Goal: Task Accomplishment & Management: Use online tool/utility

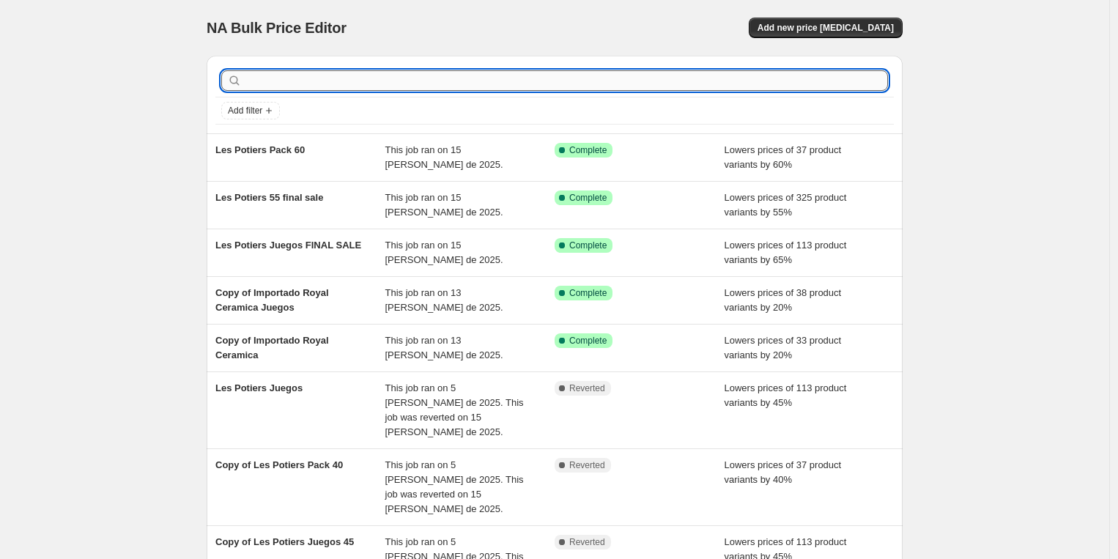
click at [410, 78] on input "text" at bounding box center [566, 80] width 643 height 21
type input "importado b"
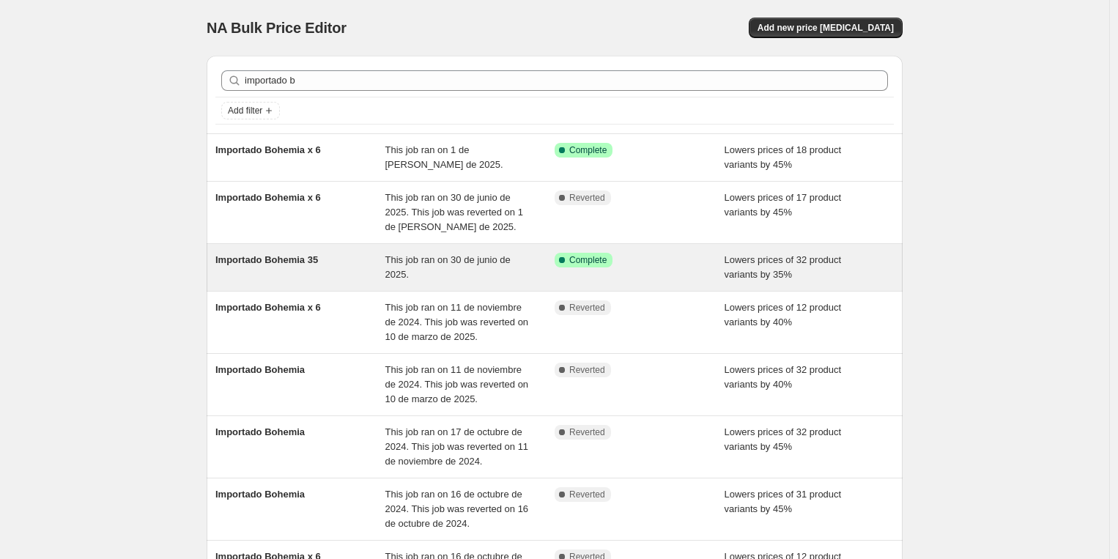
click at [343, 265] on div "Importado Bohemia 35" at bounding box center [300, 267] width 170 height 29
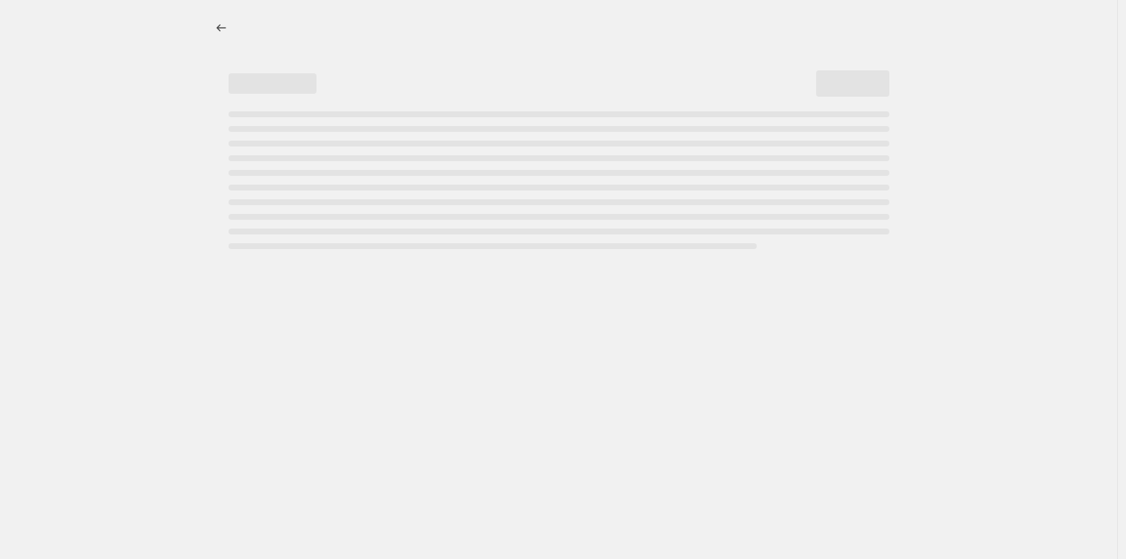
select select "percentage"
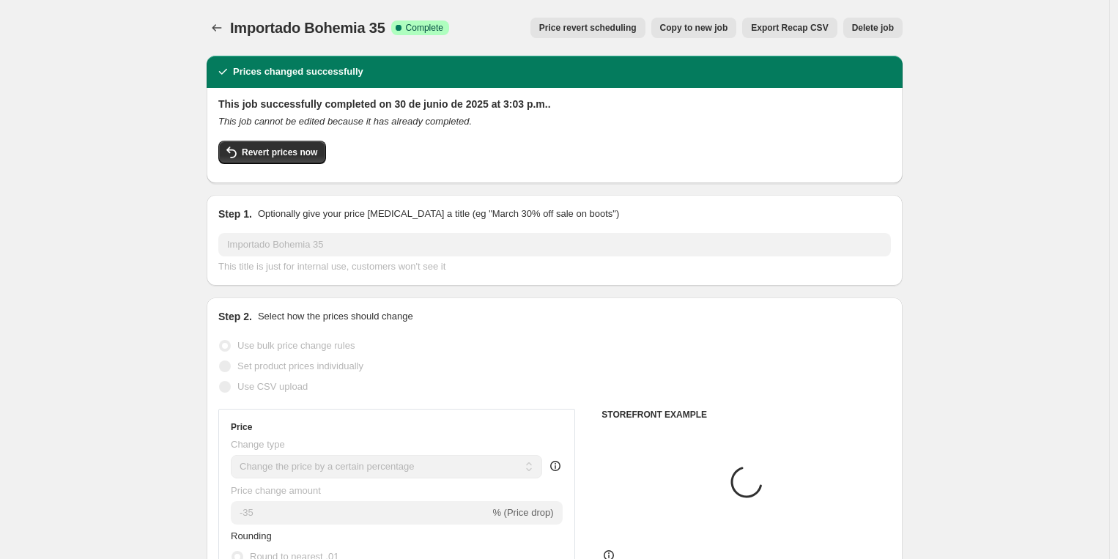
select select "vendor"
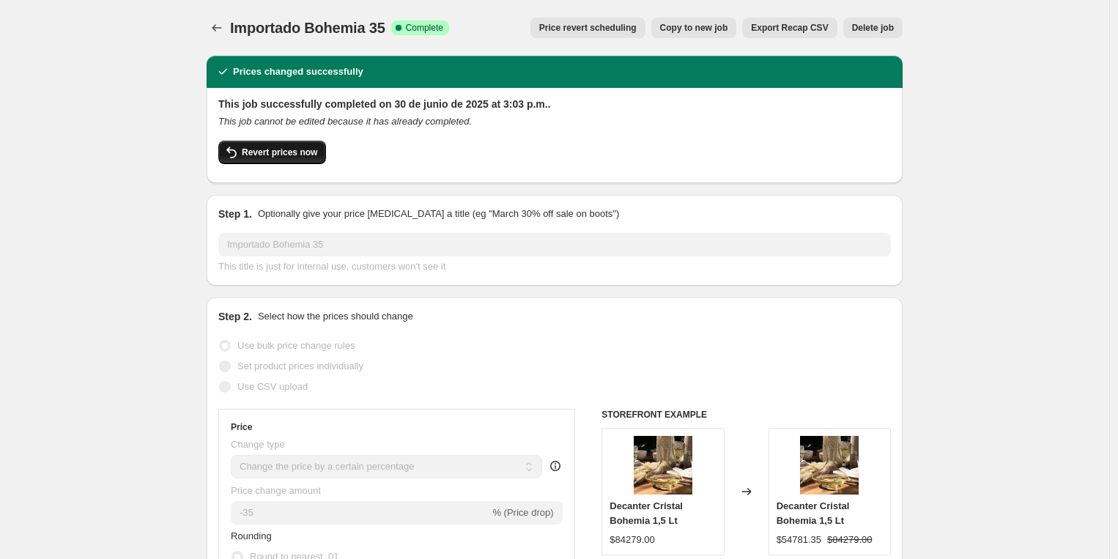
click at [313, 151] on span "Revert prices now" at bounding box center [279, 153] width 75 height 12
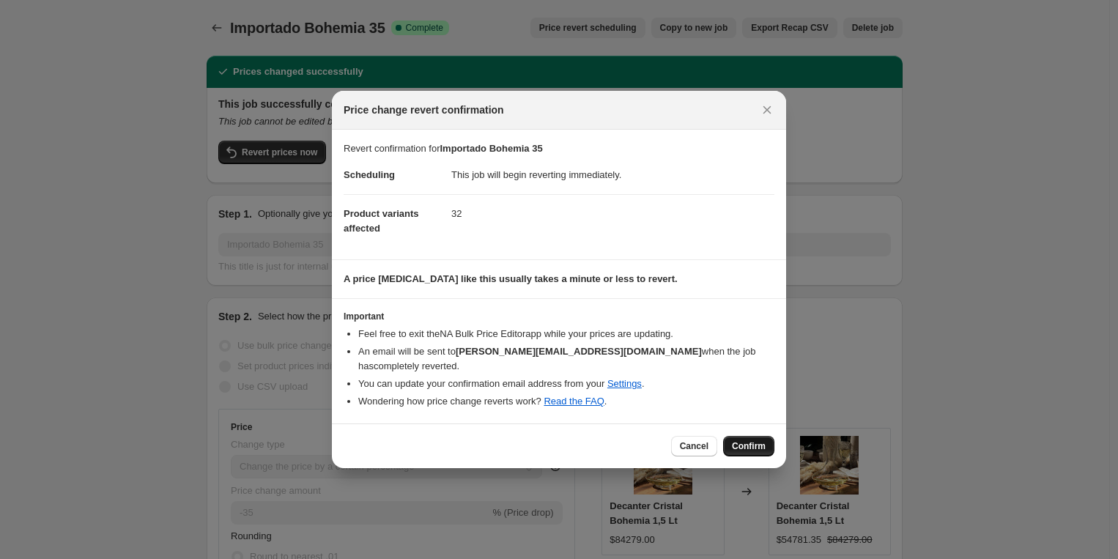
click at [757, 442] on span "Confirm" at bounding box center [749, 446] width 34 height 12
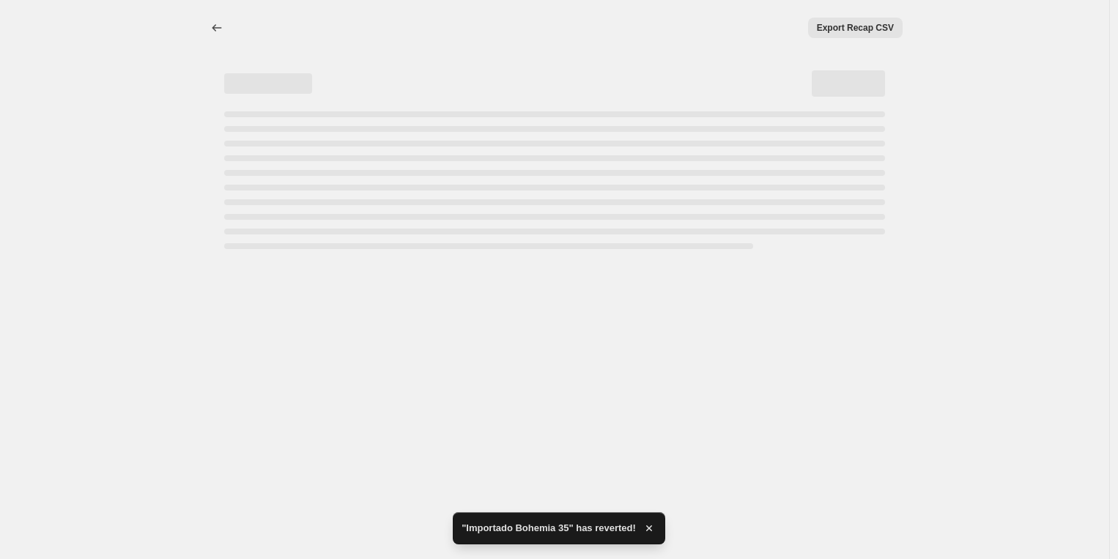
select select "percentage"
select select "vendor"
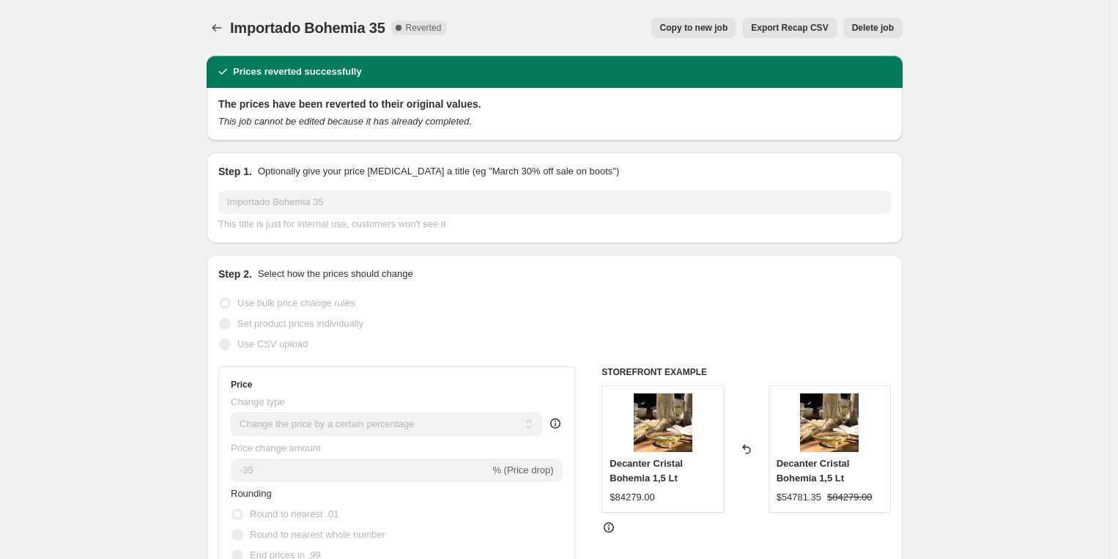
click at [679, 26] on span "Copy to new job" at bounding box center [694, 28] width 68 height 12
select select "percentage"
select select "vendor"
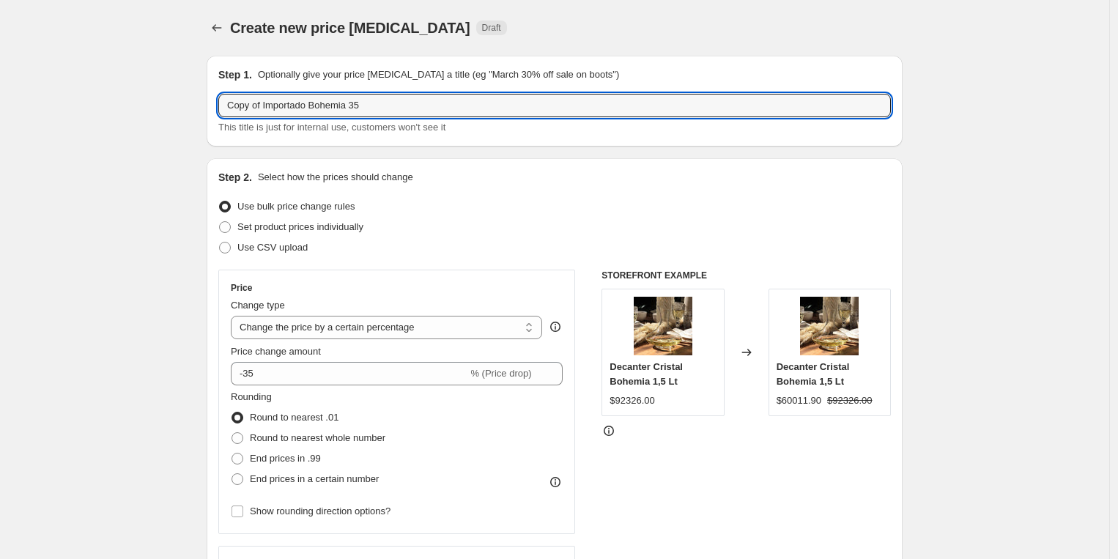
drag, startPoint x: 270, startPoint y: 105, endPoint x: 212, endPoint y: 107, distance: 57.9
click at [212, 107] on div "Step 1. Optionally give your price [MEDICAL_DATA] a title (eg "March 30% off sa…" at bounding box center [555, 101] width 696 height 91
click at [338, 103] on input "Importado Bohemia 35" at bounding box center [554, 105] width 672 height 23
type input "Importado Bohemia 35 New"
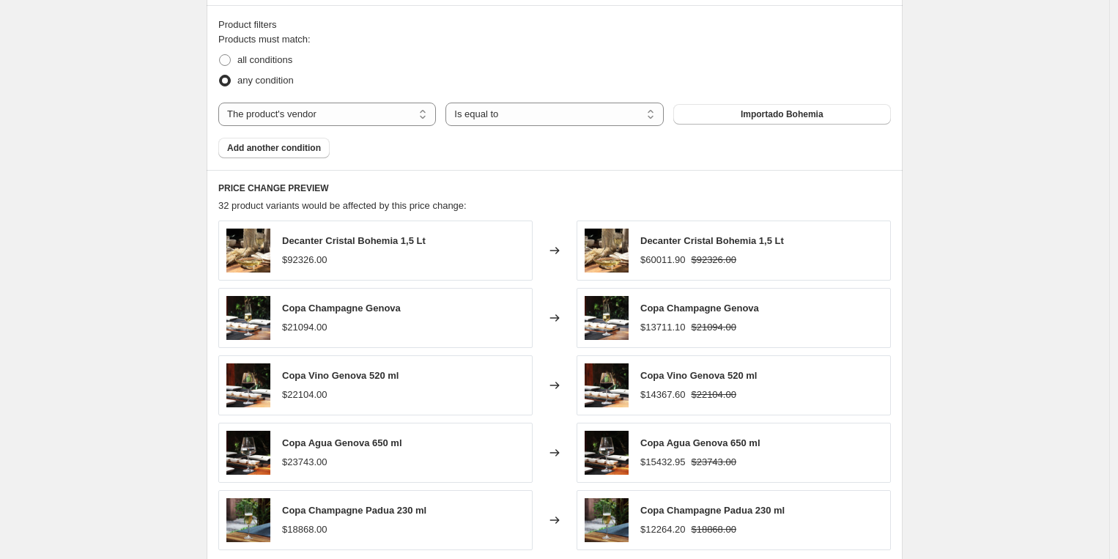
scroll to position [1070, 0]
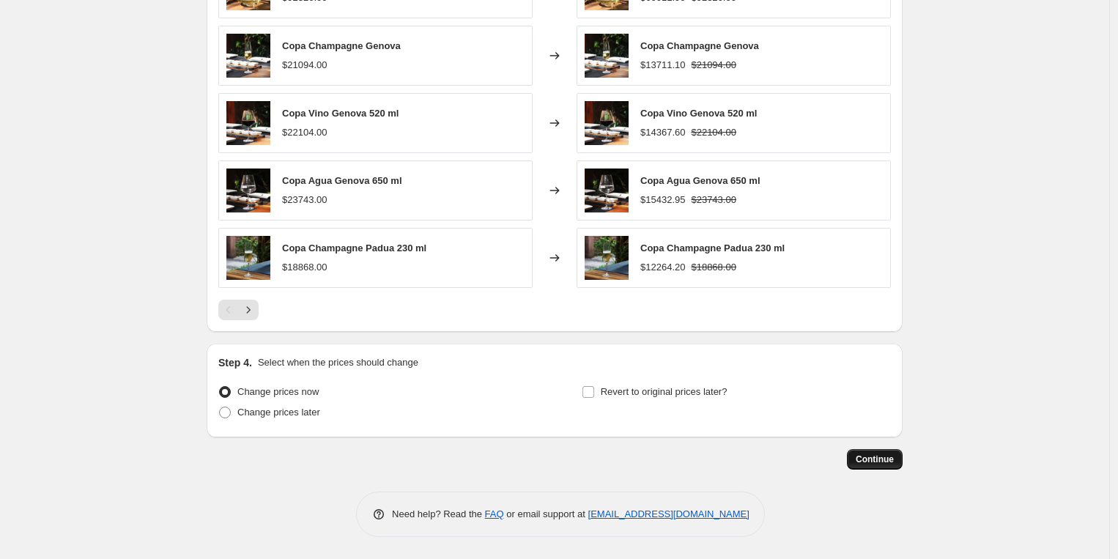
click at [883, 462] on span "Continue" at bounding box center [875, 459] width 38 height 12
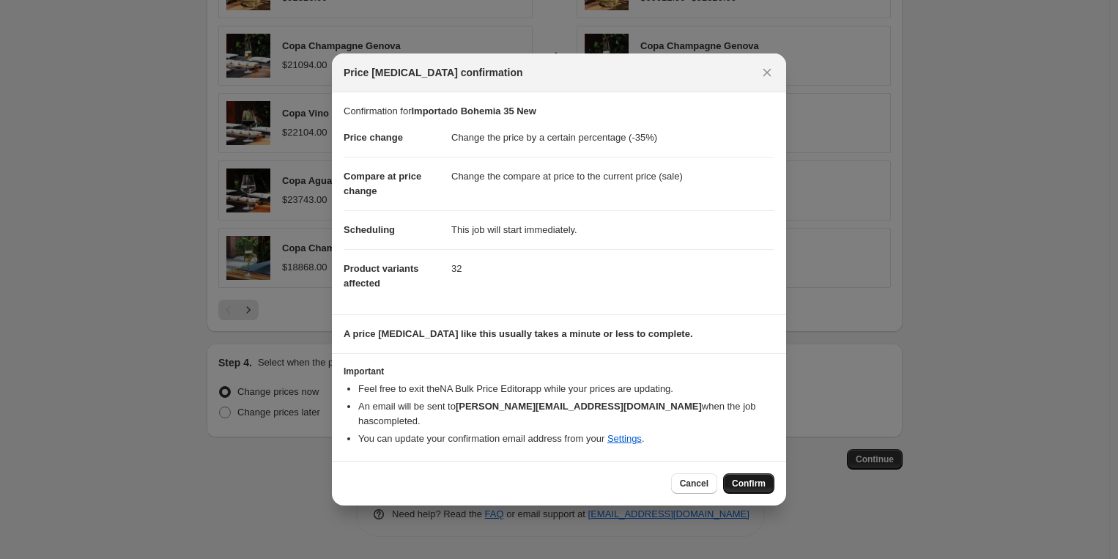
click at [744, 473] on button "Confirm" at bounding box center [748, 483] width 51 height 21
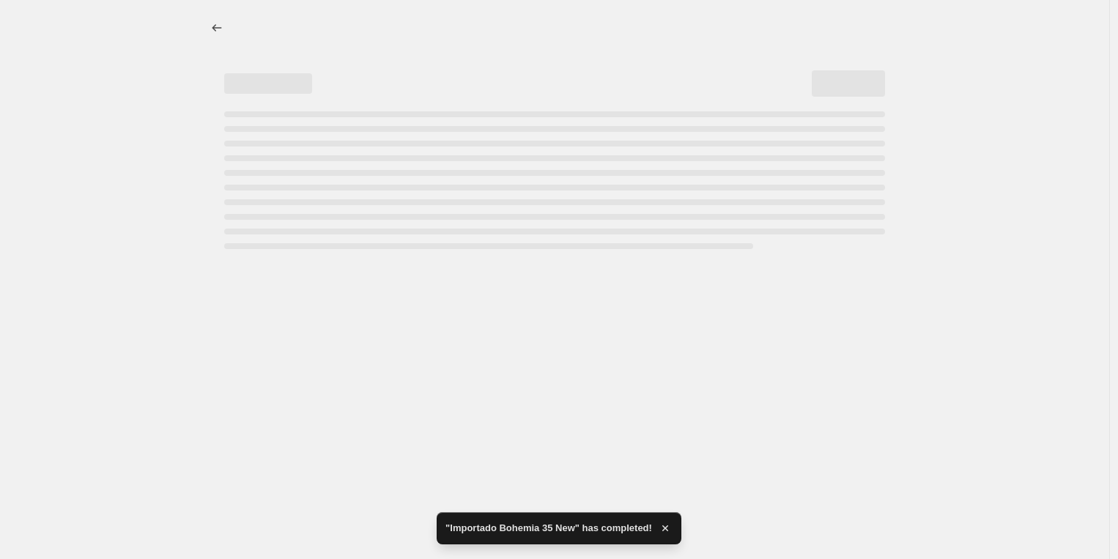
select select "percentage"
select select "vendor"
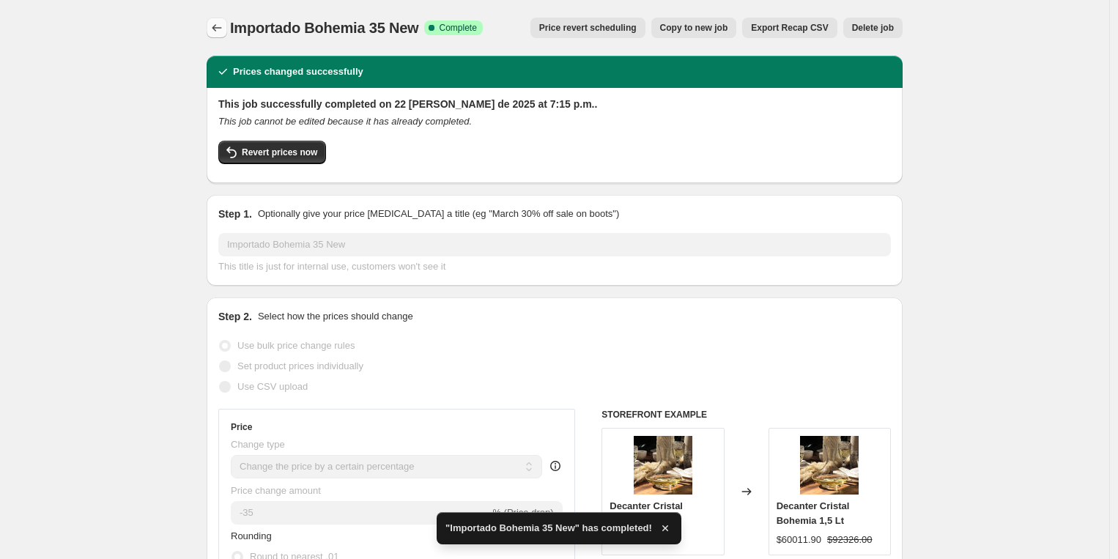
click at [221, 30] on icon "Price change jobs" at bounding box center [217, 28] width 15 height 15
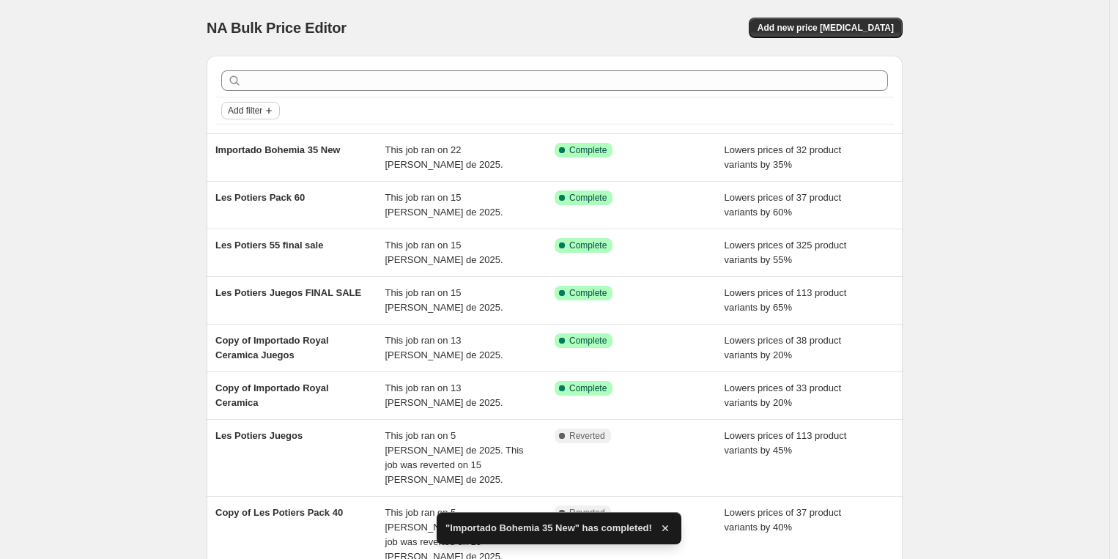
click at [257, 117] on button "Add filter" at bounding box center [250, 111] width 59 height 18
click at [262, 142] on span "Job status" at bounding box center [254, 139] width 43 height 11
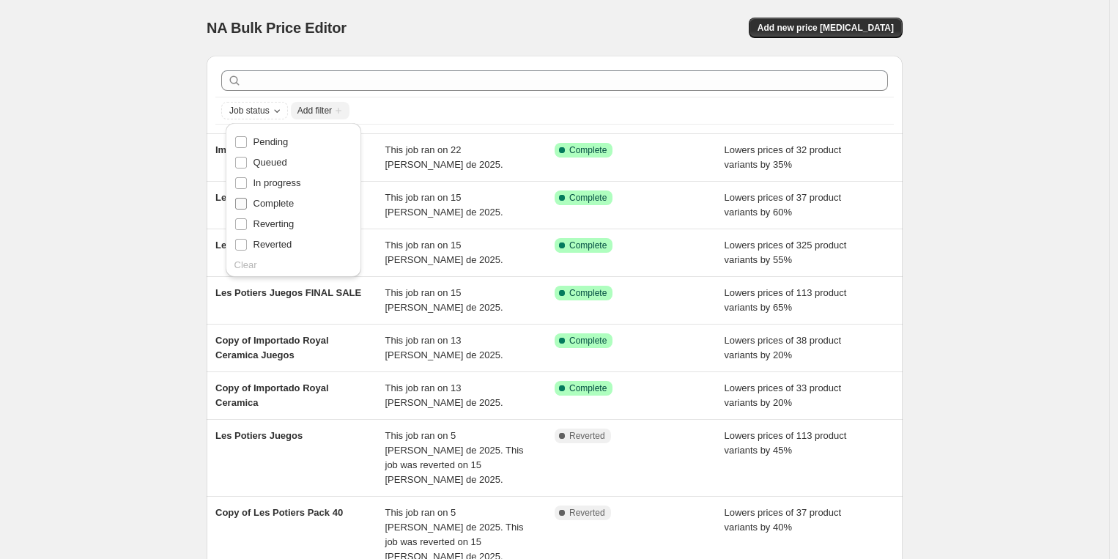
click at [284, 204] on span "Complete" at bounding box center [273, 203] width 41 height 11
click at [247, 204] on input "Complete" at bounding box center [241, 204] width 12 height 12
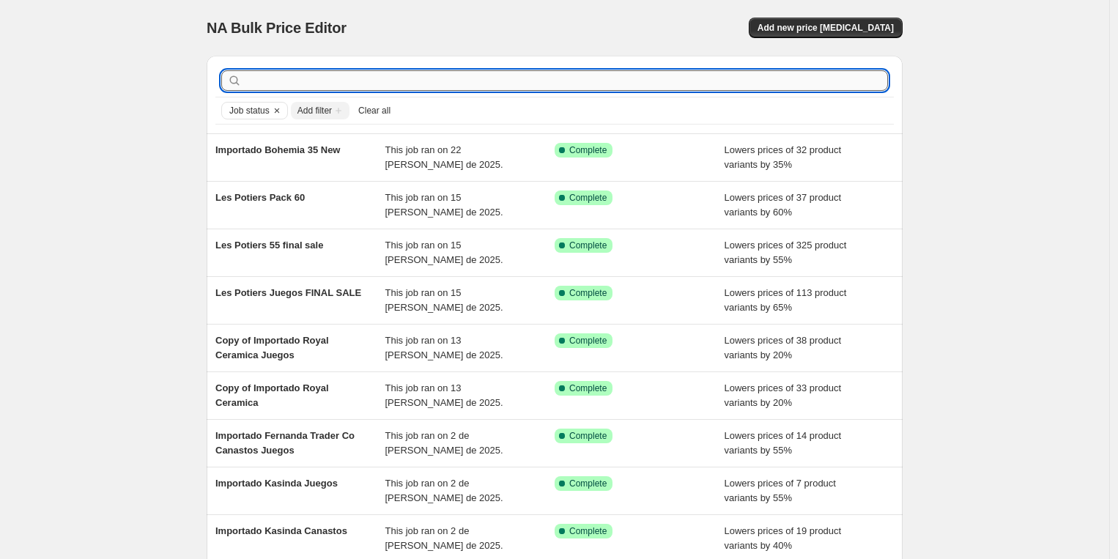
click at [381, 83] on input "text" at bounding box center [566, 80] width 643 height 21
type input "impoortado bo"
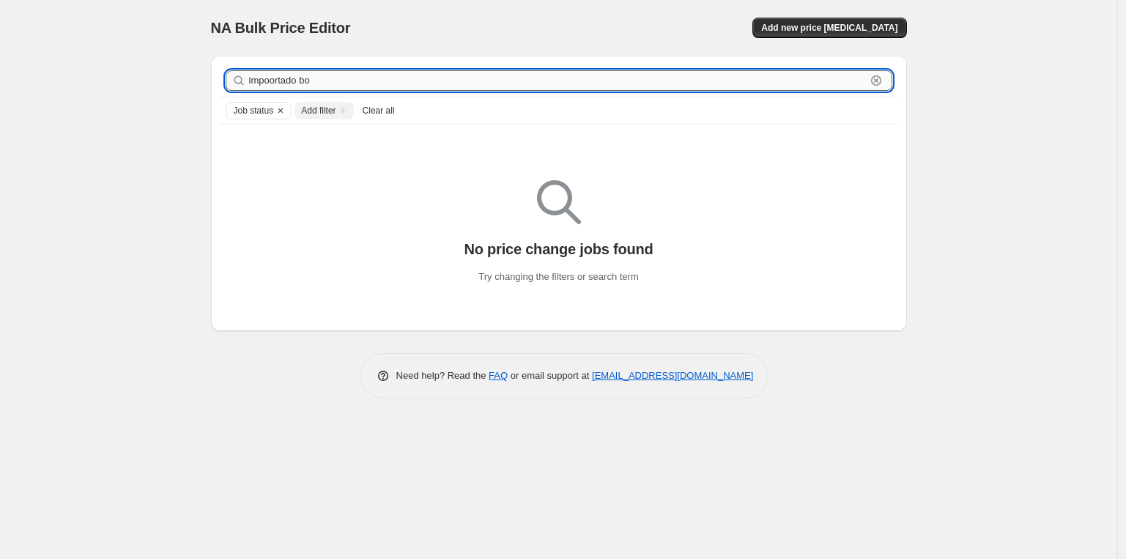
click at [279, 83] on input "impoortado bo" at bounding box center [557, 80] width 617 height 21
type input "importado bo"
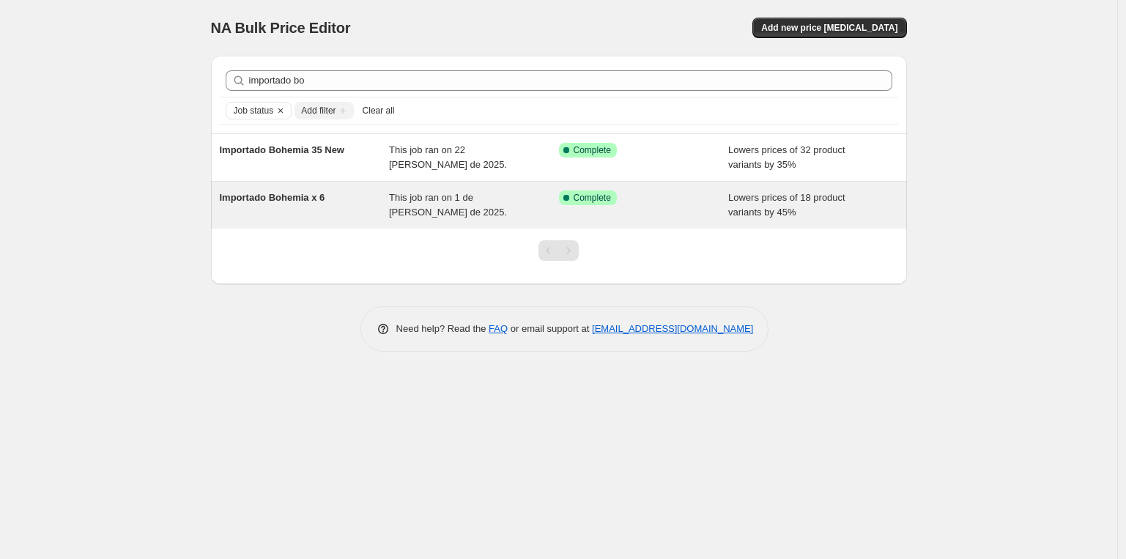
click at [263, 196] on span "Importado Bohemia x 6" at bounding box center [272, 197] width 105 height 11
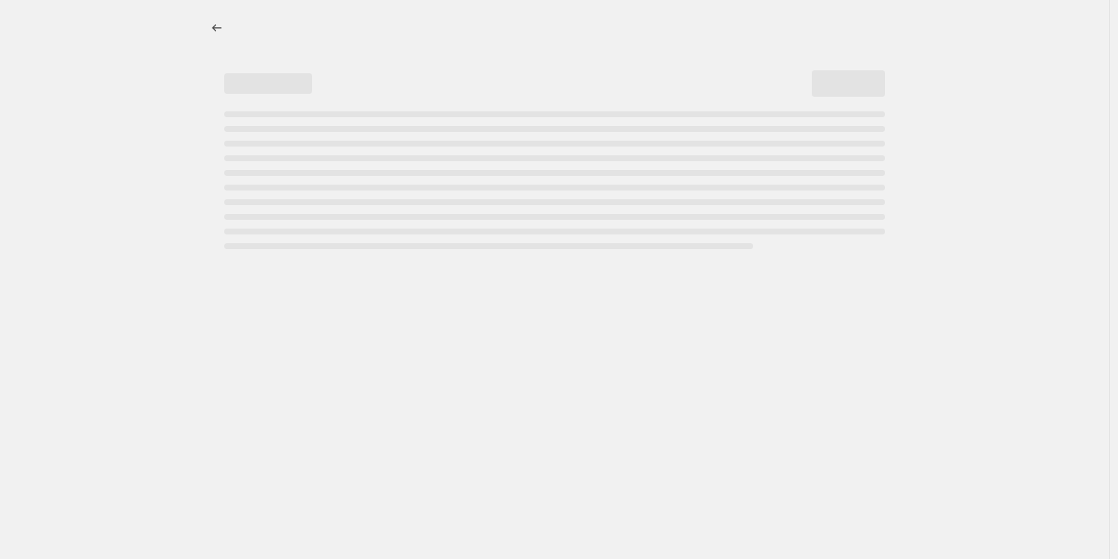
select select "percentage"
select select "vendor"
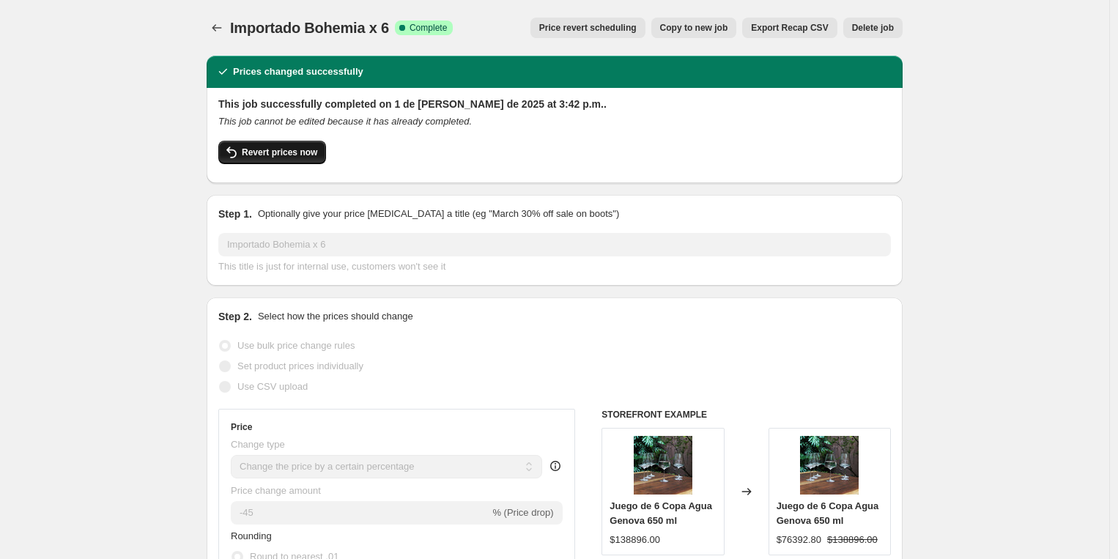
click at [297, 150] on span "Revert prices now" at bounding box center [279, 153] width 75 height 12
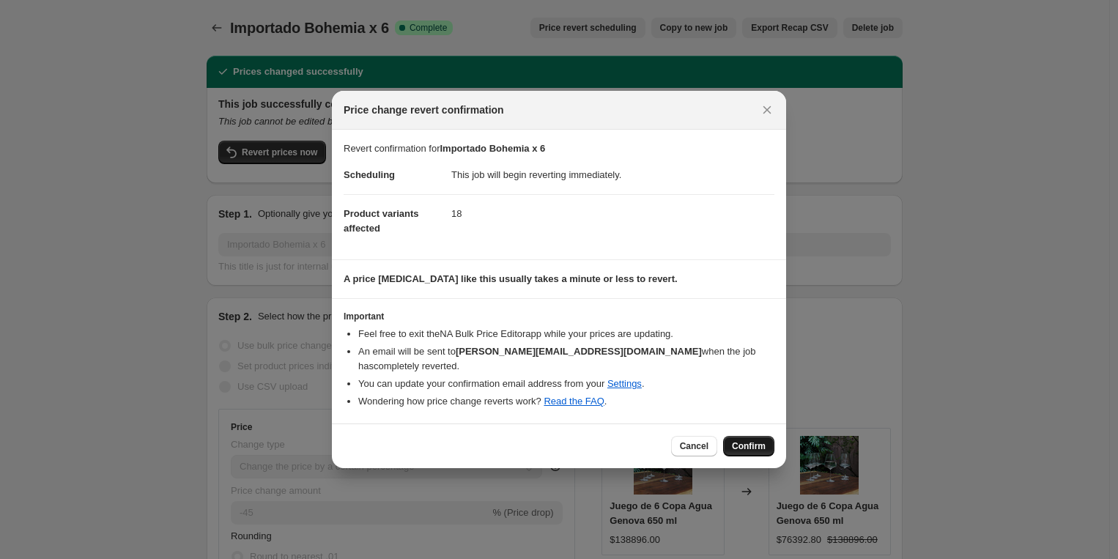
click at [746, 440] on span "Confirm" at bounding box center [749, 446] width 34 height 12
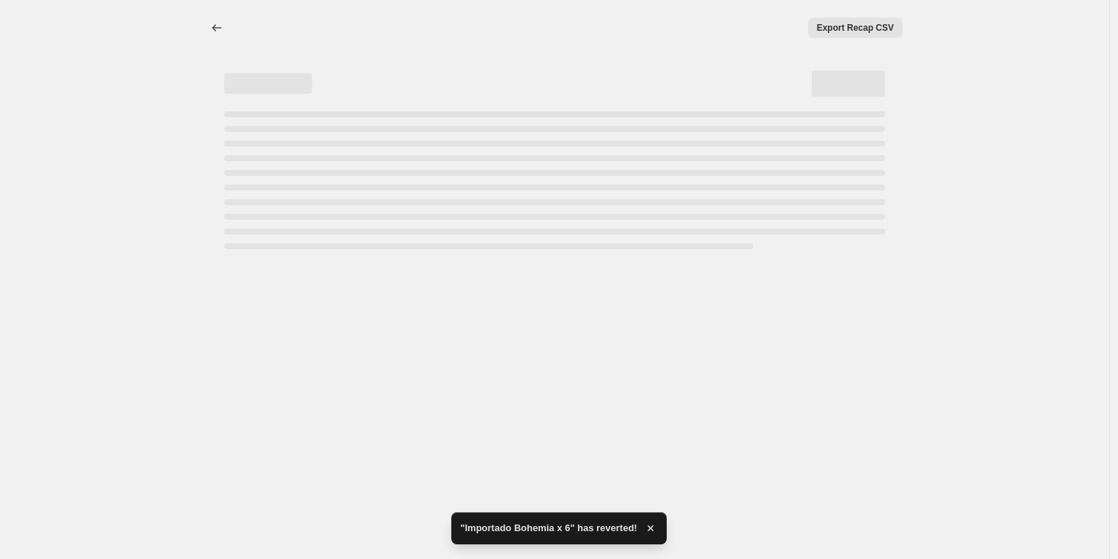
select select "percentage"
select select "vendor"
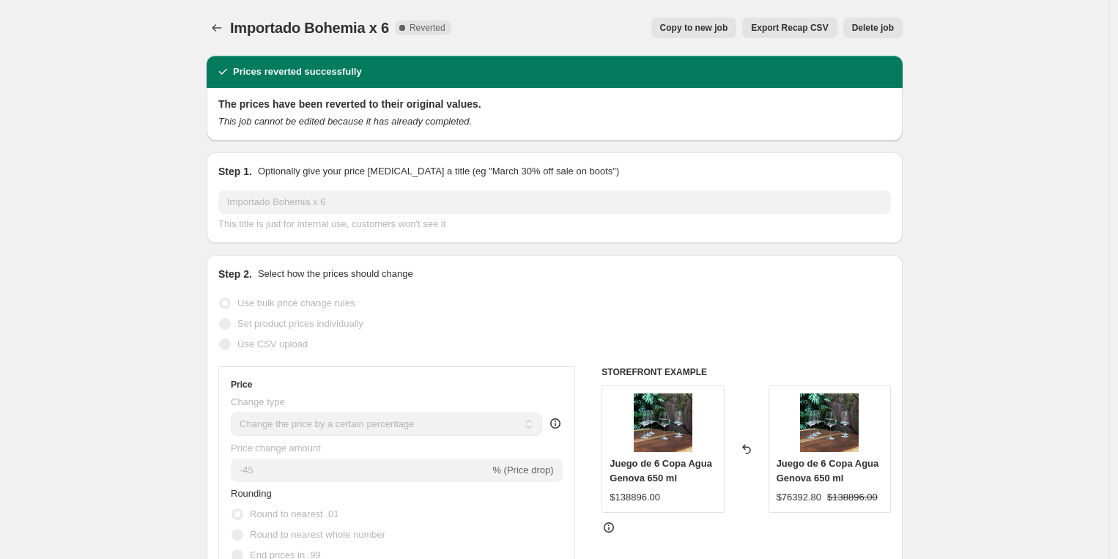
click at [689, 27] on span "Copy to new job" at bounding box center [694, 28] width 68 height 12
select select "percentage"
select select "vendor"
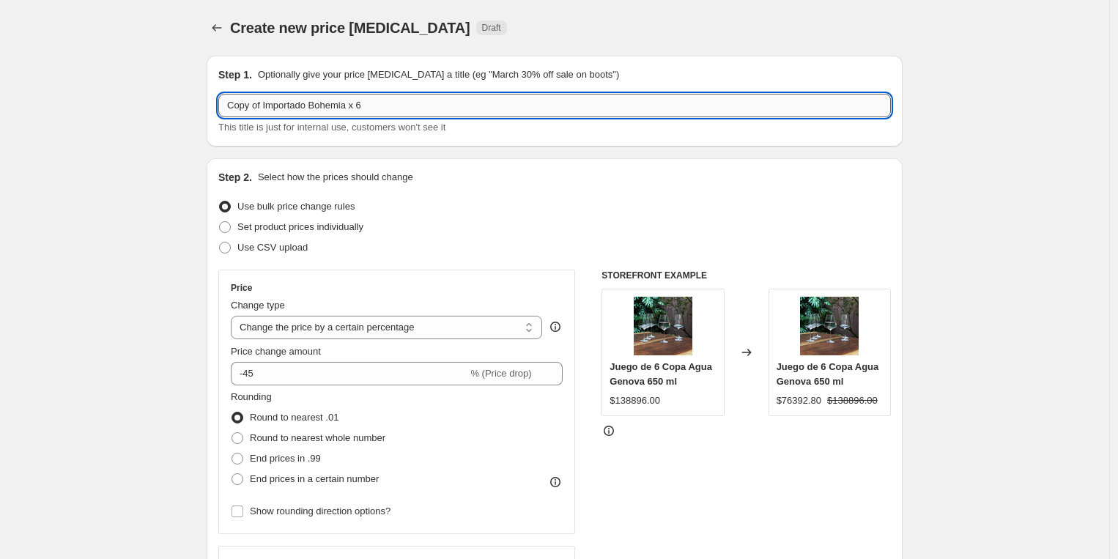
click at [264, 103] on input "Copy of Importado Bohemia x 6" at bounding box center [554, 105] width 672 height 23
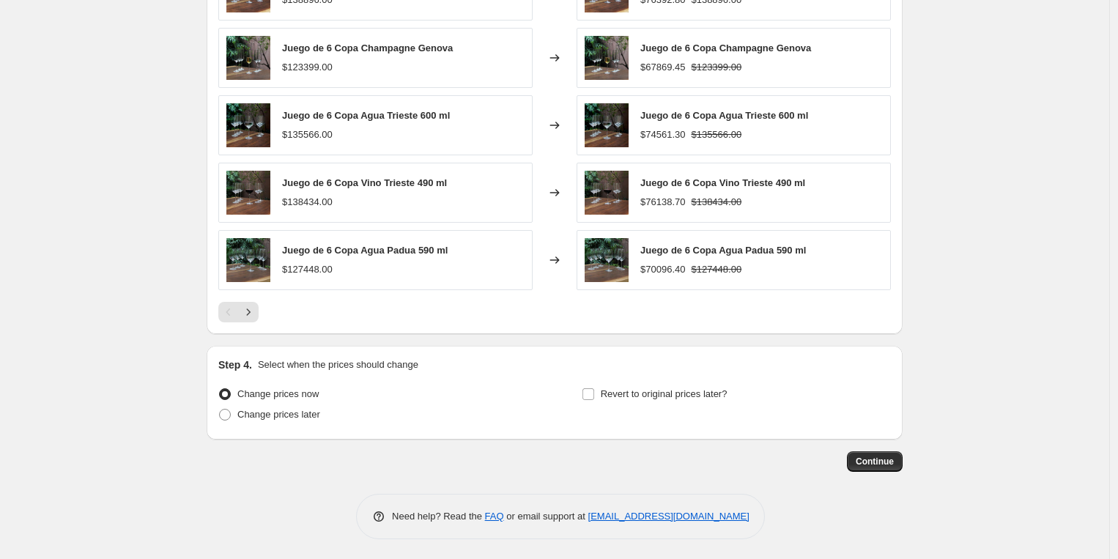
scroll to position [1070, 0]
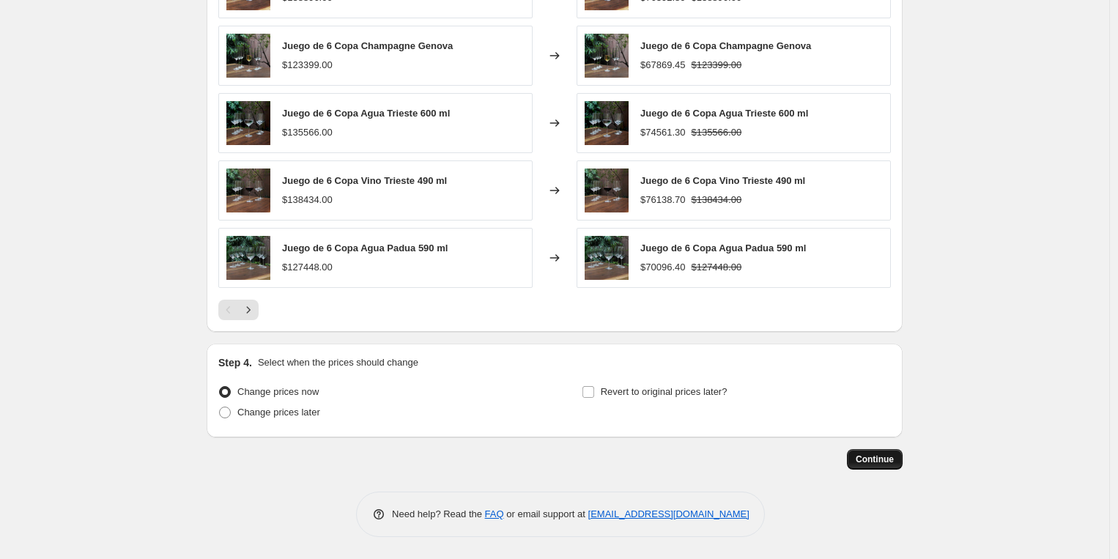
type input "Importado Bohemia x 6 new"
click at [892, 464] on span "Continue" at bounding box center [875, 459] width 38 height 12
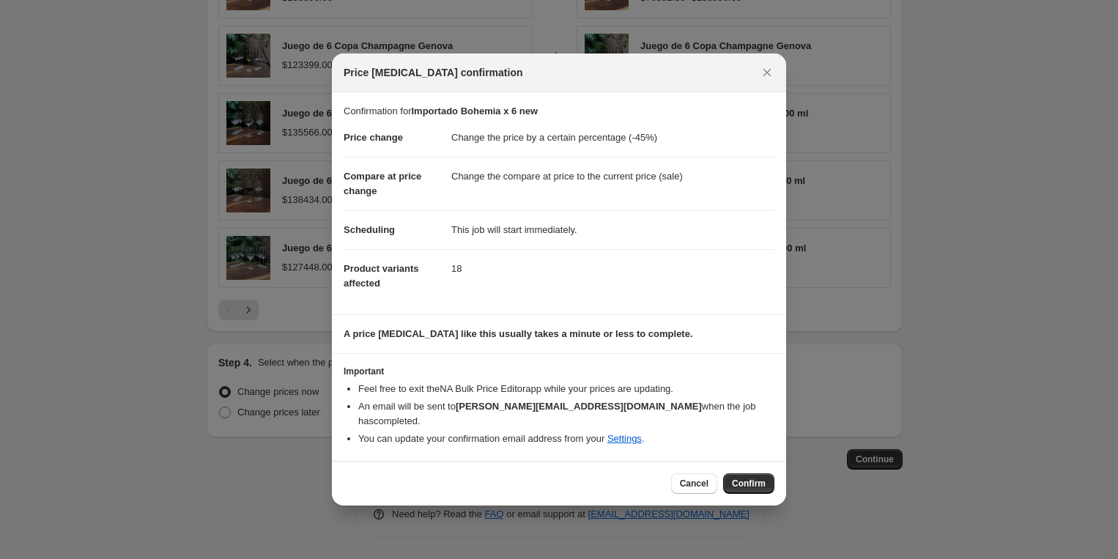
click at [757, 478] on span "Confirm" at bounding box center [749, 484] width 34 height 12
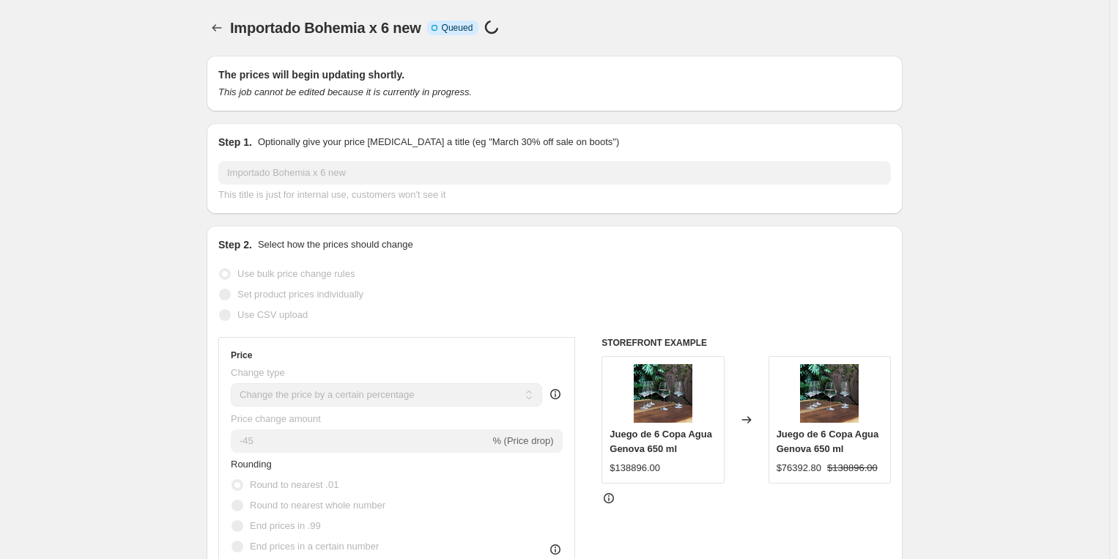
scroll to position [1070, 0]
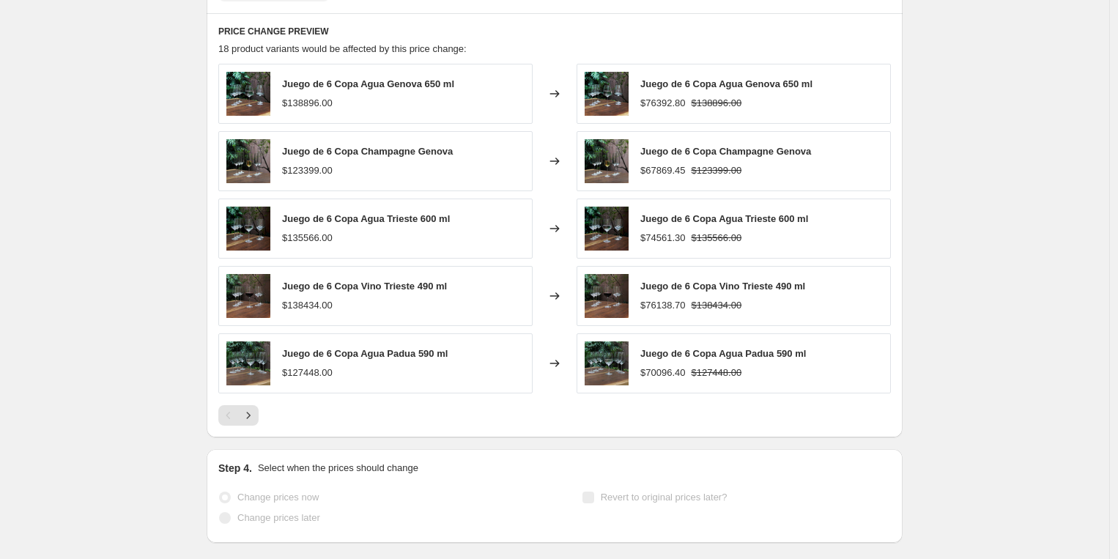
select select "percentage"
select select "vendor"
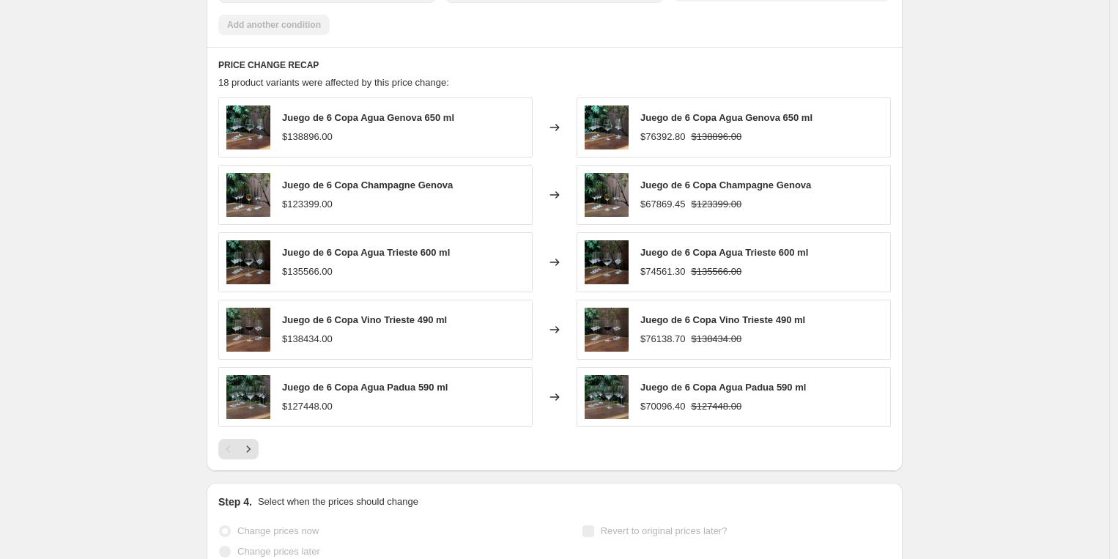
scroll to position [0, 0]
